Goal: Task Accomplishment & Management: Manage account settings

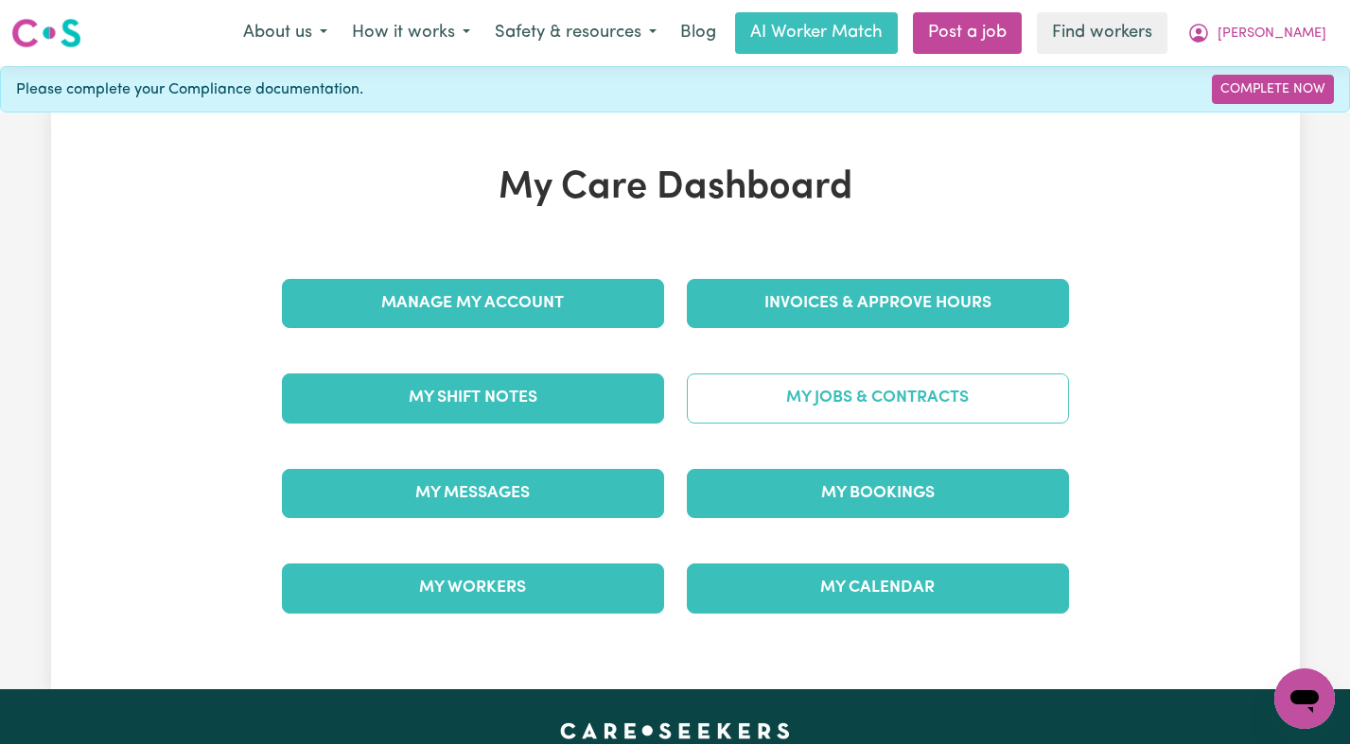
click at [857, 410] on link "My Jobs & Contracts" at bounding box center [878, 398] width 382 height 49
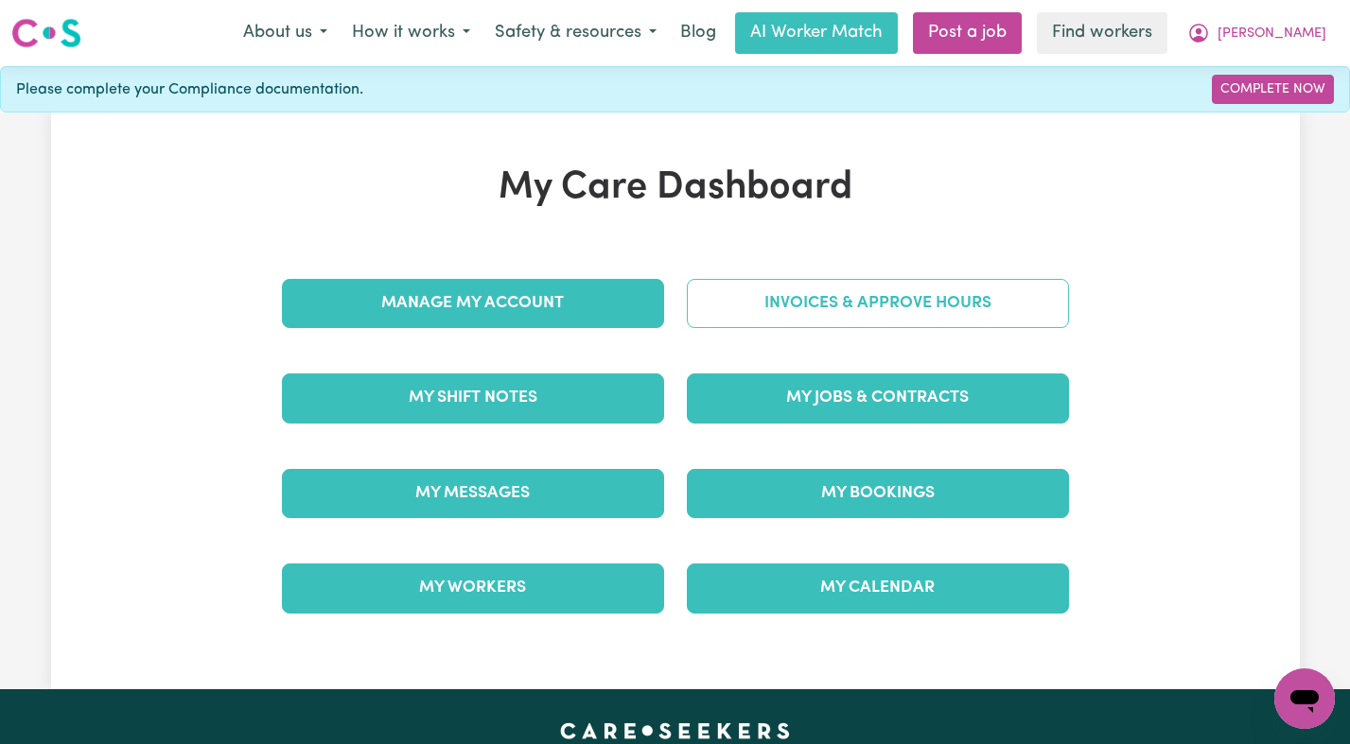
click at [822, 323] on link "Invoices & Approve Hours" at bounding box center [878, 303] width 382 height 49
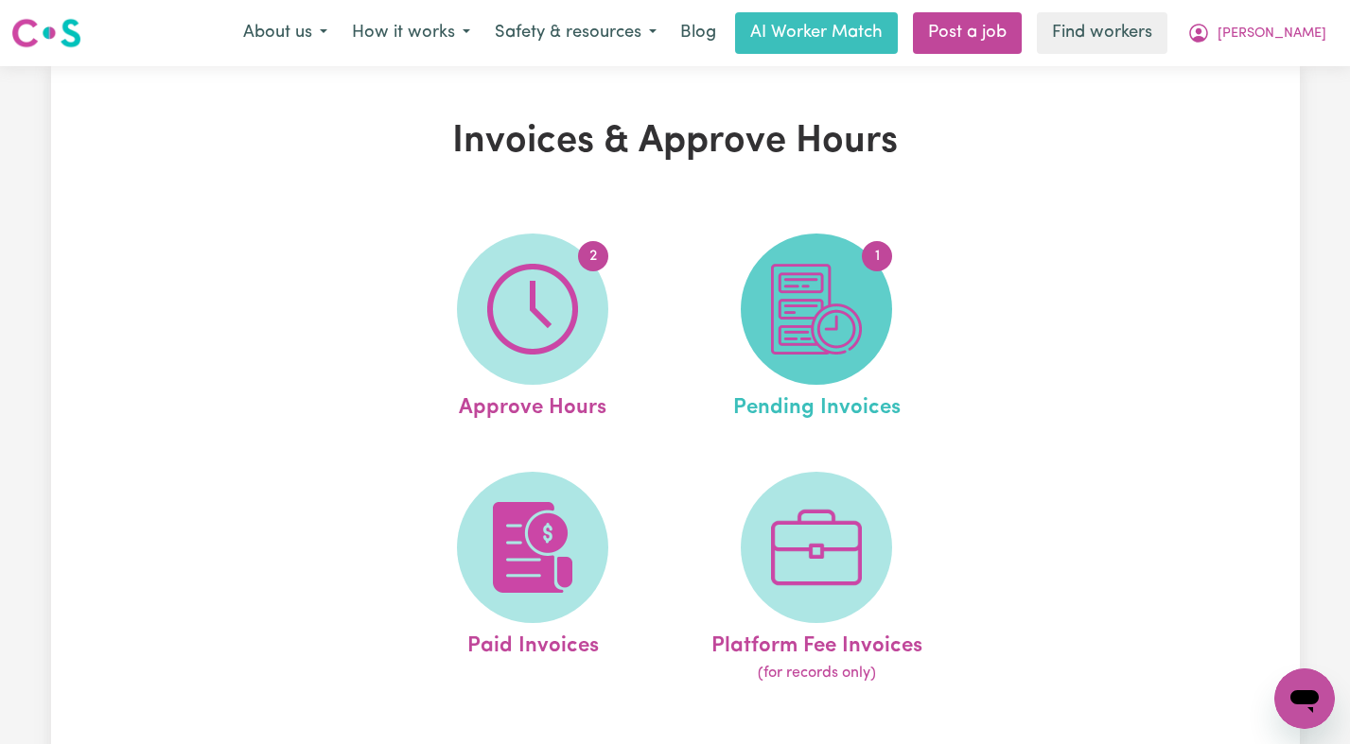
click at [805, 306] on img at bounding box center [816, 309] width 91 height 91
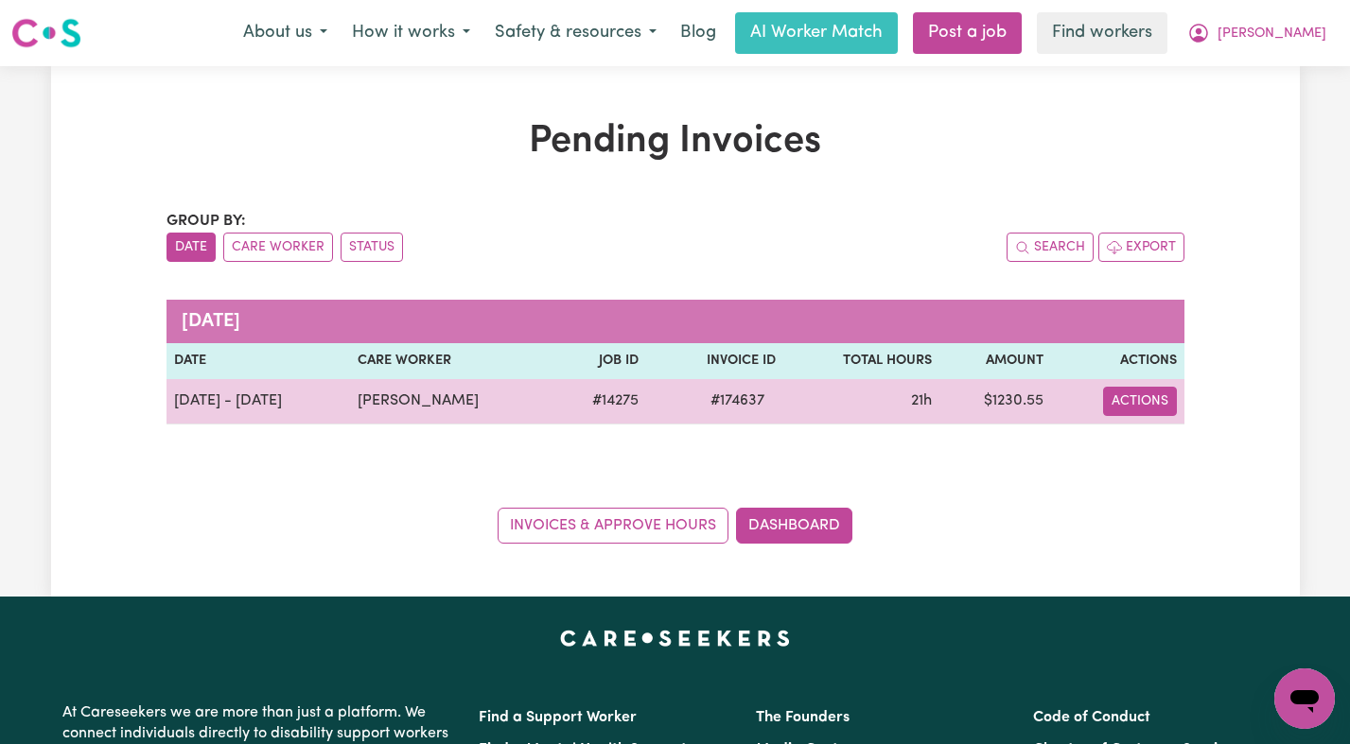
click at [1175, 404] on button "Actions" at bounding box center [1140, 401] width 74 height 29
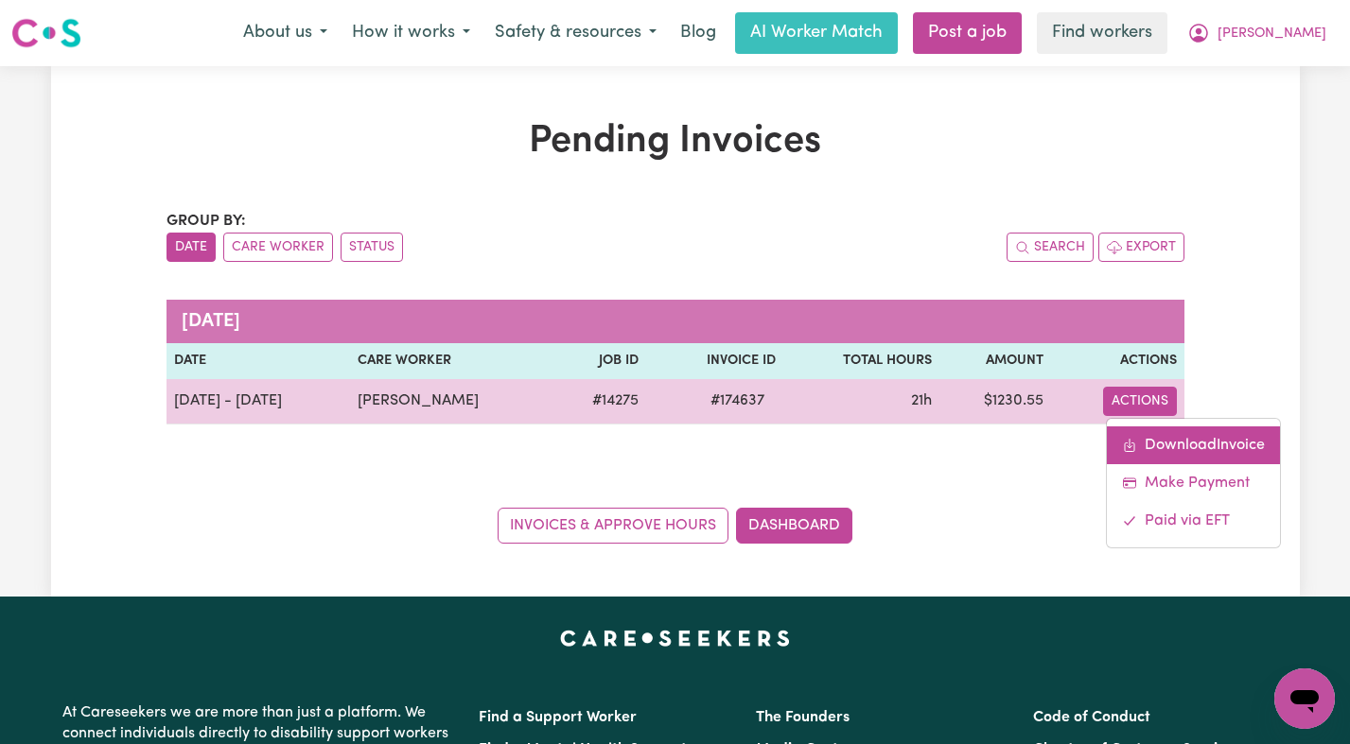
click at [1143, 434] on link "Download Invoice" at bounding box center [1193, 446] width 173 height 38
